Goal: Task Accomplishment & Management: Use online tool/utility

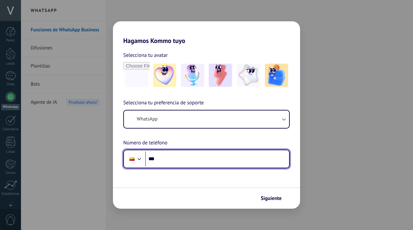
click at [182, 160] on input "***" at bounding box center [217, 158] width 144 height 15
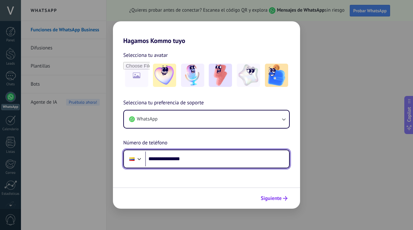
type input "**********"
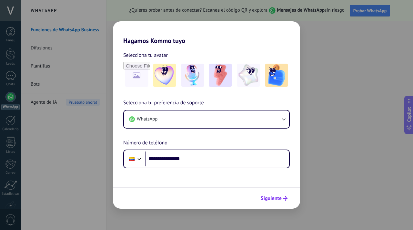
click at [277, 200] on span "Siguiente" at bounding box center [271, 198] width 21 height 5
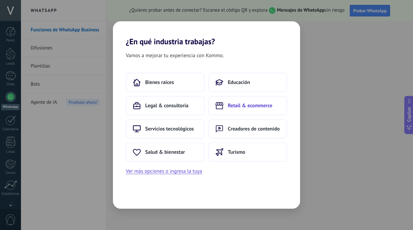
click at [253, 102] on button "Retail & ecommerce" at bounding box center [248, 105] width 79 height 19
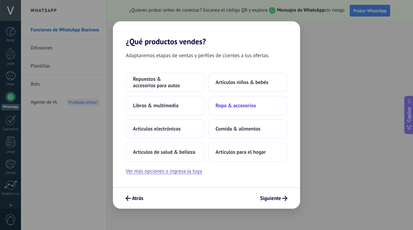
click at [239, 105] on span "Ropa & accesorios" at bounding box center [236, 105] width 40 height 6
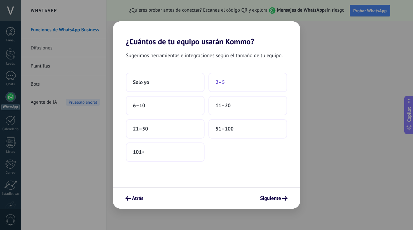
click at [223, 84] on span "2–5" at bounding box center [220, 82] width 9 height 6
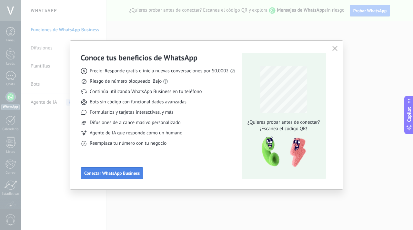
click at [112, 172] on span "Conectar WhatsApp Business" at bounding box center [112, 173] width 56 height 5
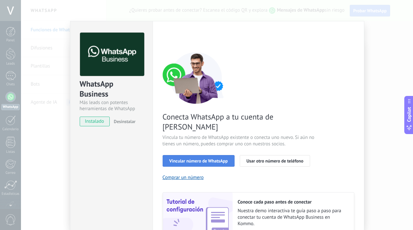
click at [196, 155] on button "Vincular número de WhatsApp" at bounding box center [199, 161] width 72 height 12
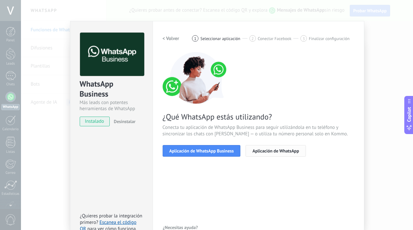
click at [282, 152] on span "Aplicación de WhatsApp" at bounding box center [276, 151] width 46 height 5
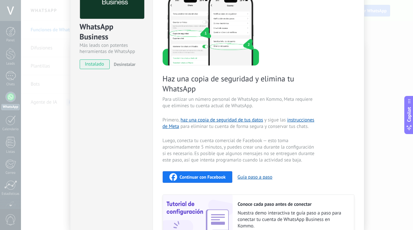
scroll to position [126, 0]
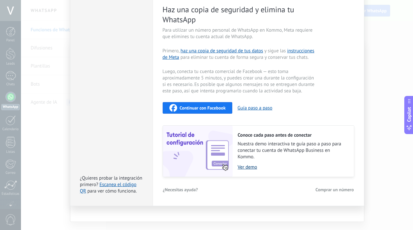
click at [249, 165] on link "Ver demo" at bounding box center [293, 167] width 110 height 6
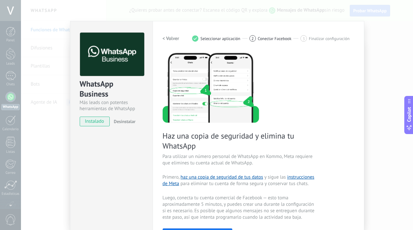
click at [122, 124] on span "Desinstalar" at bounding box center [125, 122] width 22 height 6
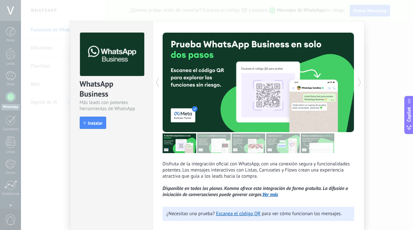
click at [19, 135] on div "Conoce tus beneficios de WhatsApp Precio: Responde gratis o inicia nuevas conve…" at bounding box center [206, 115] width 413 height 230
click at [13, 96] on div "Conoce tus beneficios de WhatsApp Precio: Responde gratis o inicia nuevas conve…" at bounding box center [206, 115] width 413 height 230
click at [273, 192] on link "Ver más" at bounding box center [271, 194] width 16 height 6
click at [88, 125] on span "Instalar" at bounding box center [95, 123] width 15 height 5
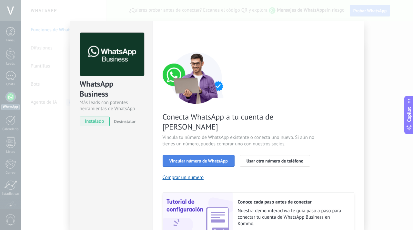
click at [179, 159] on span "Vincular número de WhatsApp" at bounding box center [199, 161] width 58 height 5
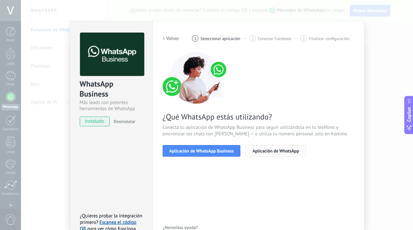
click at [277, 152] on span "Aplicación de WhatsApp" at bounding box center [276, 151] width 46 height 5
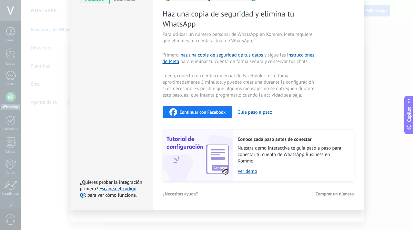
scroll to position [126, 0]
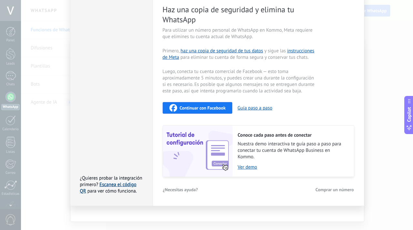
click at [132, 186] on link "Escanea el código QR" at bounding box center [108, 187] width 57 height 13
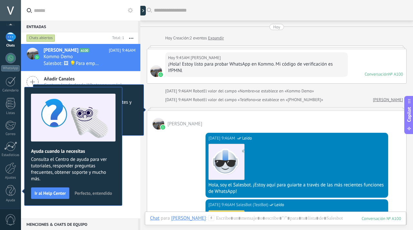
scroll to position [224, 0]
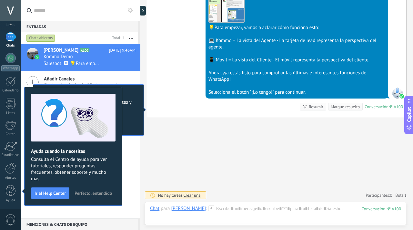
click at [88, 194] on span "Perfecto, entendido" at bounding box center [93, 193] width 37 height 5
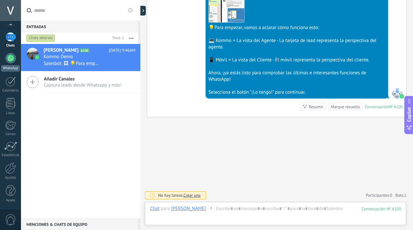
click at [14, 59] on div at bounding box center [10, 58] width 10 height 10
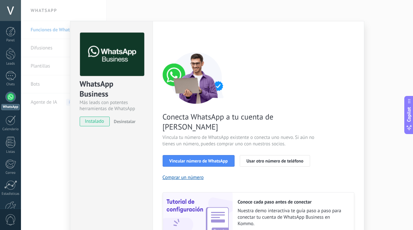
click at [131, 122] on span "Desinstalar" at bounding box center [125, 122] width 22 height 6
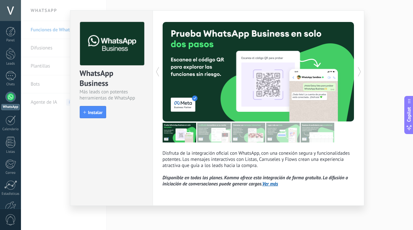
scroll to position [11, 0]
click at [90, 111] on span "Instalar" at bounding box center [95, 112] width 15 height 5
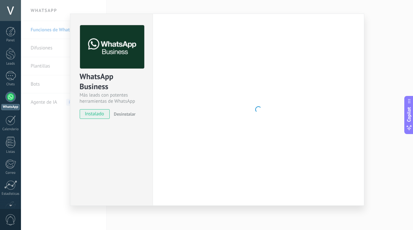
scroll to position [7, 0]
click at [49, 115] on div "WhatsApp Business Más leads con potentes herramientas de WhatsApp instalado Des…" at bounding box center [217, 115] width 392 height 230
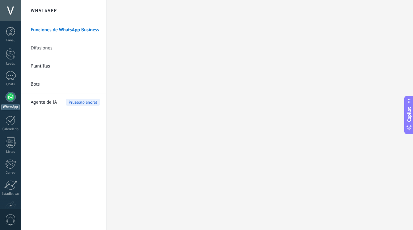
click at [83, 51] on link "Difusiones" at bounding box center [65, 48] width 69 height 18
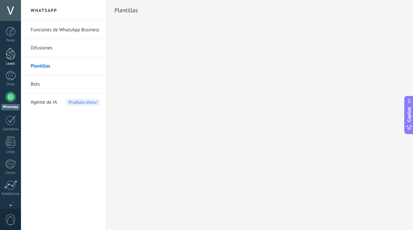
click at [3, 56] on link "Leads" at bounding box center [10, 57] width 21 height 18
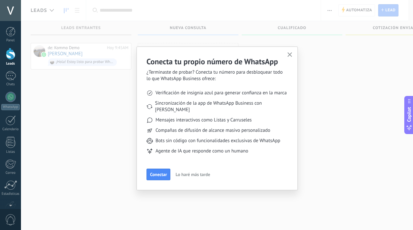
click at [290, 57] on span "button" at bounding box center [290, 54] width 5 height 5
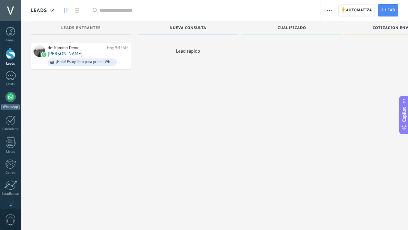
click at [12, 94] on div at bounding box center [10, 97] width 10 height 10
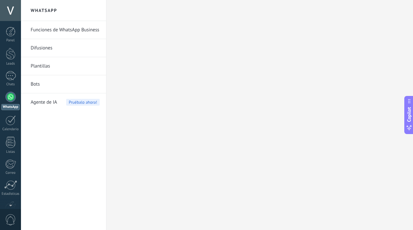
click at [54, 29] on link "Funciones de WhatsApp Business" at bounding box center [65, 30] width 69 height 18
click at [44, 50] on link "Difusiones" at bounding box center [65, 48] width 69 height 18
click at [56, 30] on link "Funciones de WhatsApp Business" at bounding box center [65, 30] width 69 height 18
click at [44, 99] on span "Agente de IA" at bounding box center [44, 102] width 26 height 18
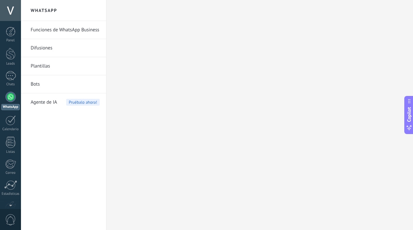
click at [39, 86] on link "Bots" at bounding box center [65, 84] width 69 height 18
click at [54, 30] on link "Funciones de WhatsApp Business" at bounding box center [65, 30] width 69 height 18
click at [7, 54] on div at bounding box center [11, 54] width 10 height 12
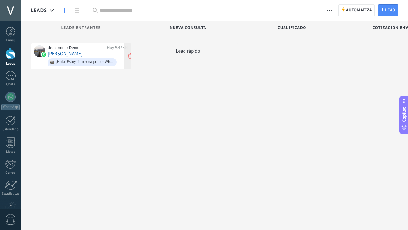
click at [92, 54] on div "de: Kommo Demo Hoy 9:45AM Vanessa Galindo ¡Hola! Estoy listo para probar WhatsA…" at bounding box center [88, 56] width 81 height 22
click at [391, 32] on div "Cotización enviada" at bounding box center [396, 28] width 101 height 14
click at [177, 53] on div "Lead rápido" at bounding box center [188, 51] width 101 height 16
click at [66, 52] on link "[PERSON_NAME]" at bounding box center [65, 53] width 35 height 5
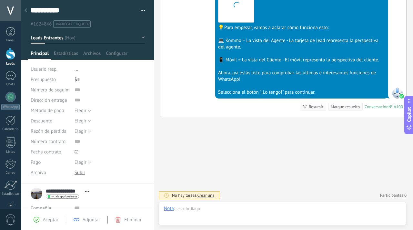
scroll to position [10, 0]
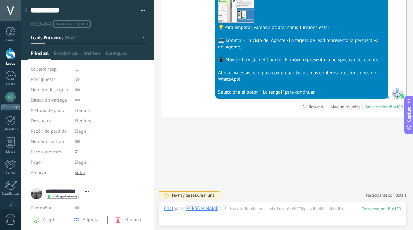
click at [211, 196] on span "Crear una" at bounding box center [205, 194] width 17 height 5
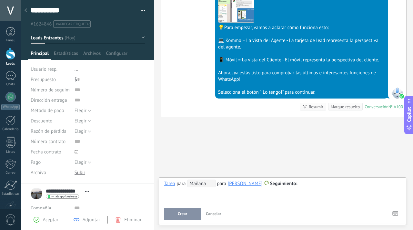
click at [180, 197] on div "**********" at bounding box center [282, 191] width 237 height 23
click at [280, 183] on span "Seguimiento" at bounding box center [283, 184] width 27 height 6
click at [272, 197] on label "Reunión" at bounding box center [283, 196] width 58 height 13
click at [207, 196] on div "**********" at bounding box center [282, 191] width 237 height 23
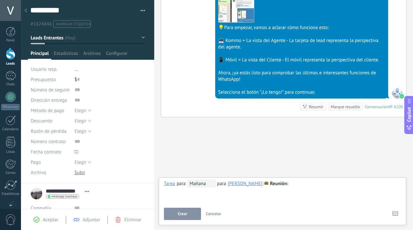
click at [183, 212] on span "Crear" at bounding box center [182, 214] width 9 height 5
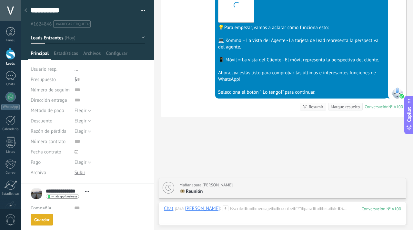
scroll to position [246, 0]
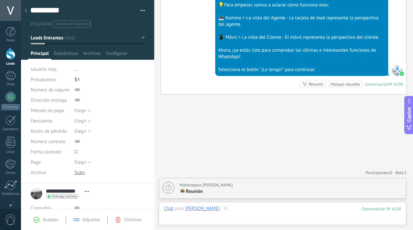
click at [254, 209] on div at bounding box center [282, 214] width 237 height 19
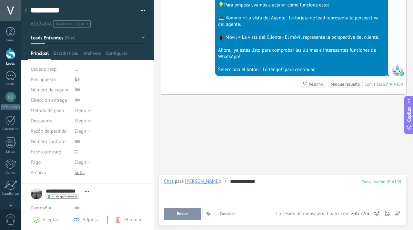
click at [183, 211] on button "Enviar" at bounding box center [182, 214] width 37 height 12
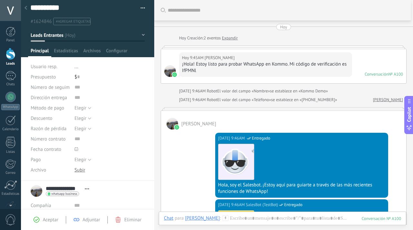
scroll to position [0, 0]
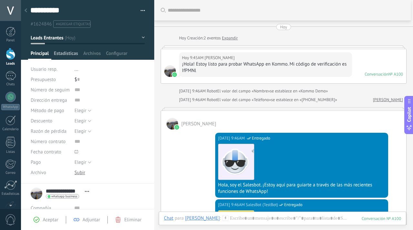
click at [65, 57] on span "Estadísticas" at bounding box center [66, 54] width 24 height 9
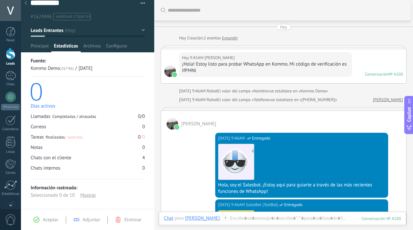
scroll to position [12, 0]
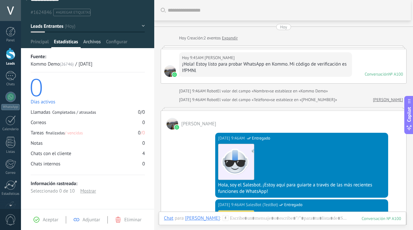
click at [101, 43] on div "Archivos" at bounding box center [92, 43] width 23 height 9
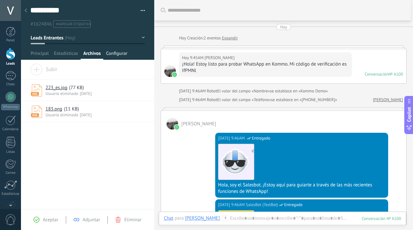
click at [112, 55] on span "Configurar" at bounding box center [116, 54] width 21 height 9
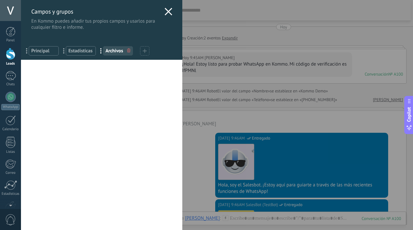
click at [167, 11] on use at bounding box center [168, 11] width 7 height 7
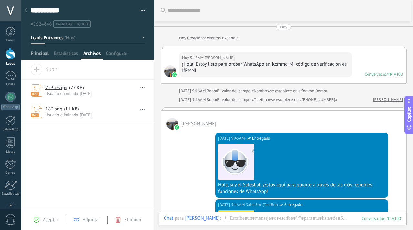
click at [31, 55] on span "Principal" at bounding box center [40, 54] width 18 height 9
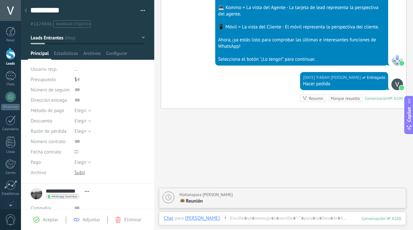
scroll to position [271, 0]
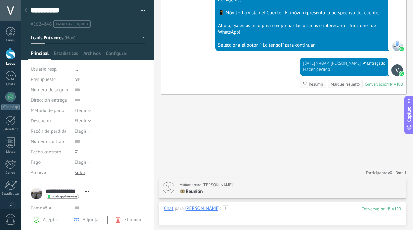
click at [249, 212] on div at bounding box center [282, 214] width 237 height 19
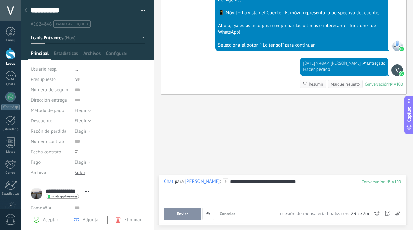
click at [182, 217] on button "Enviar" at bounding box center [182, 214] width 37 height 12
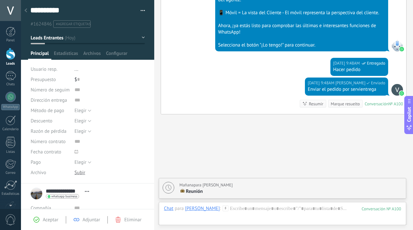
scroll to position [291, 0]
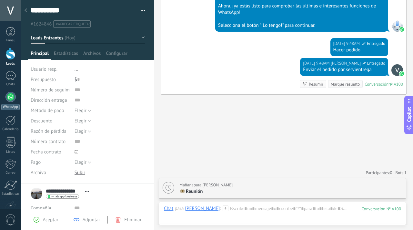
click at [14, 102] on link "WhatsApp" at bounding box center [10, 101] width 21 height 18
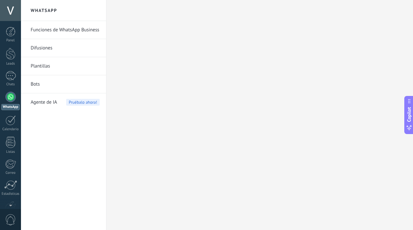
click at [40, 30] on link "Funciones de WhatsApp Business" at bounding box center [65, 30] width 69 height 18
click at [40, 81] on link "Bots" at bounding box center [65, 84] width 69 height 18
click at [4, 78] on link "Chats" at bounding box center [10, 78] width 21 height 15
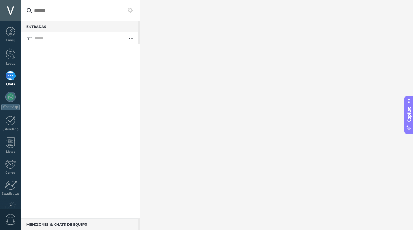
click at [6, 78] on div at bounding box center [10, 75] width 10 height 9
click at [7, 98] on div at bounding box center [10, 97] width 10 height 10
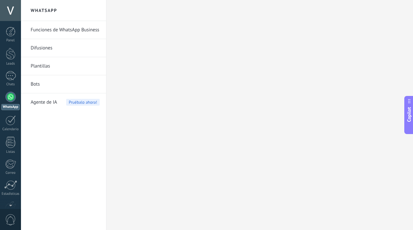
click at [408, 112] on span "Copilot" at bounding box center [409, 114] width 6 height 15
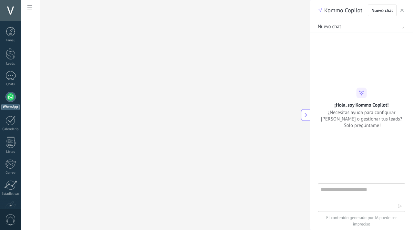
type textarea "**********"
click at [353, 193] on textarea at bounding box center [357, 197] width 73 height 23
type textarea "**********"
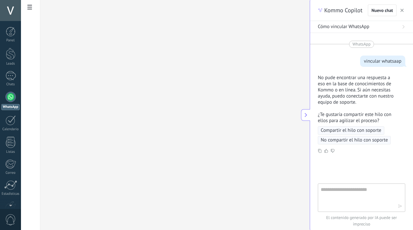
scroll to position [13, 0]
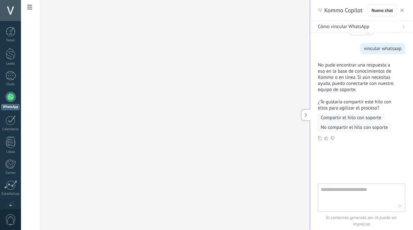
click at [306, 113] on icon at bounding box center [306, 114] width 5 height 5
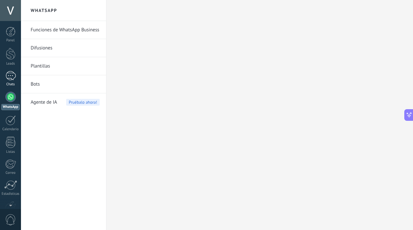
click at [14, 72] on div at bounding box center [10, 75] width 10 height 9
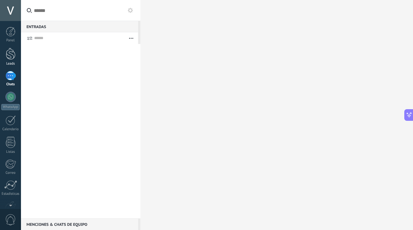
click at [14, 60] on link "Leads" at bounding box center [10, 57] width 21 height 18
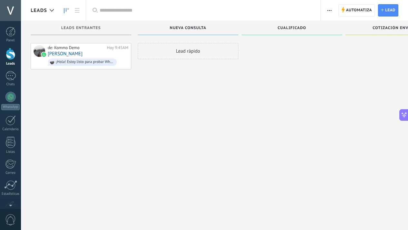
click at [178, 54] on div "Lead rápido" at bounding box center [188, 51] width 101 height 16
click at [80, 56] on link "[PERSON_NAME]" at bounding box center [65, 53] width 35 height 5
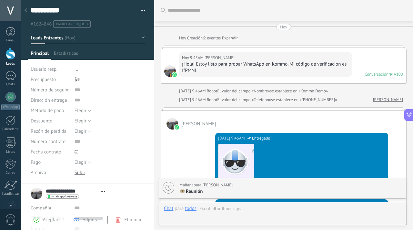
type textarea "**********"
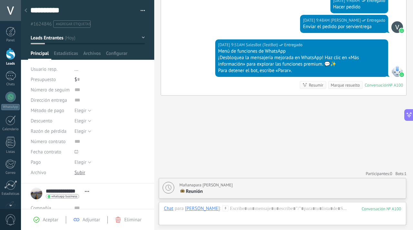
scroll to position [335, 0]
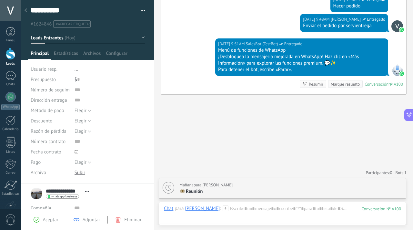
click at [7, 90] on div "Panel Leads Chats WhatsApp Clientes" at bounding box center [10, 137] width 21 height 221
click at [10, 94] on div at bounding box center [10, 97] width 10 height 10
